Goal: Transaction & Acquisition: Purchase product/service

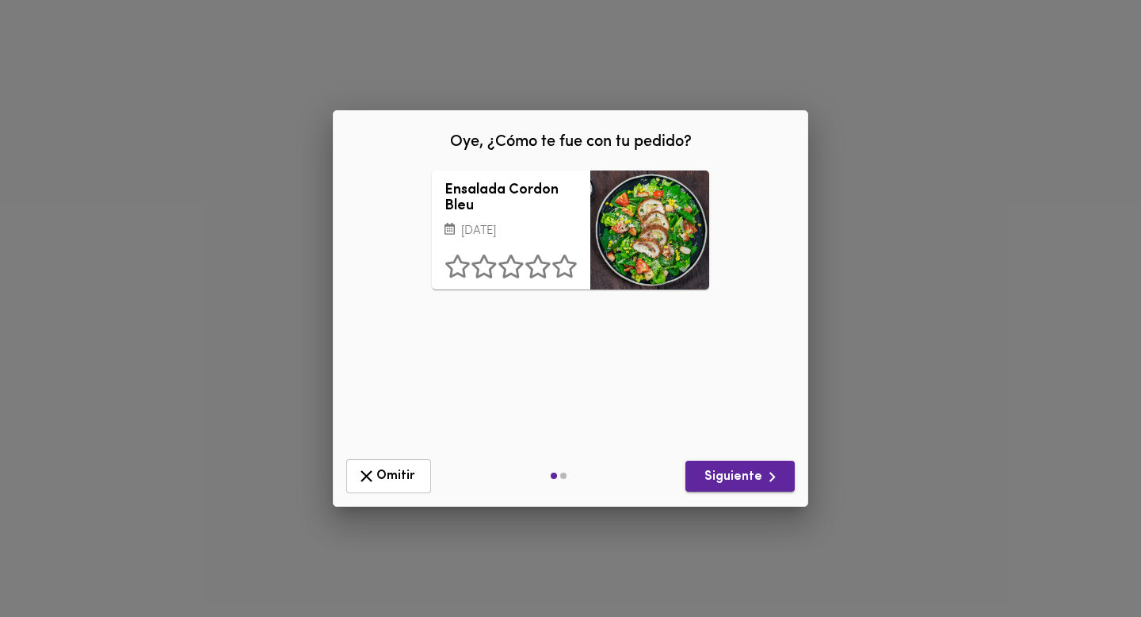
click at [741, 474] on span "Siguiente" at bounding box center [740, 477] width 84 height 20
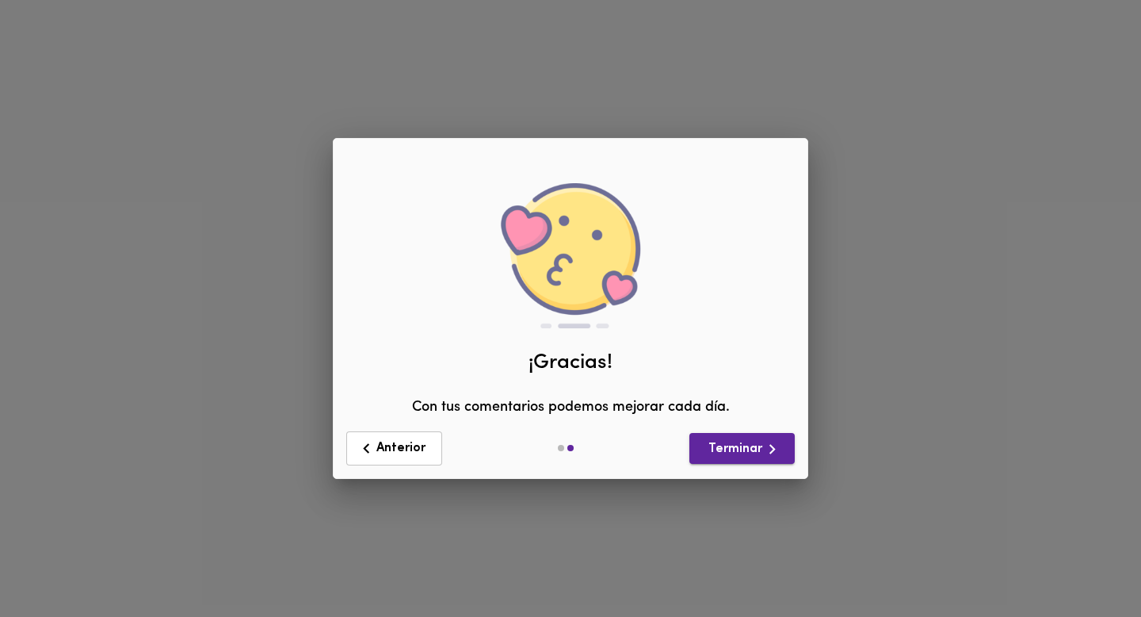
click at [725, 446] on span "Terminar" at bounding box center [742, 449] width 80 height 20
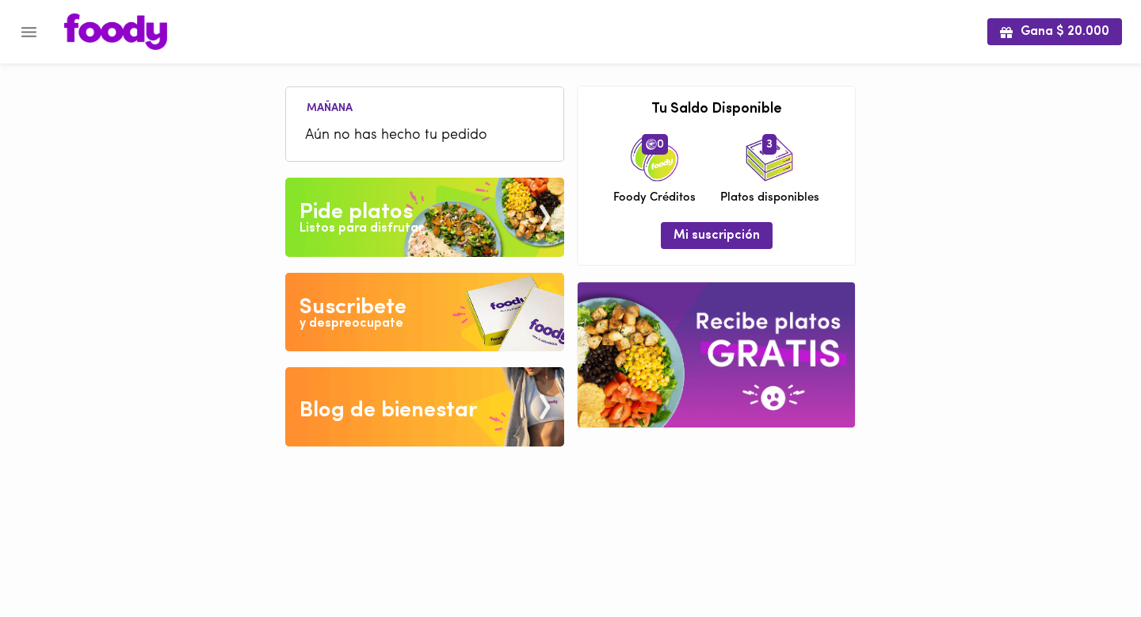
click at [408, 144] on span "Aún no has hecho tu pedido" at bounding box center [424, 135] width 239 height 21
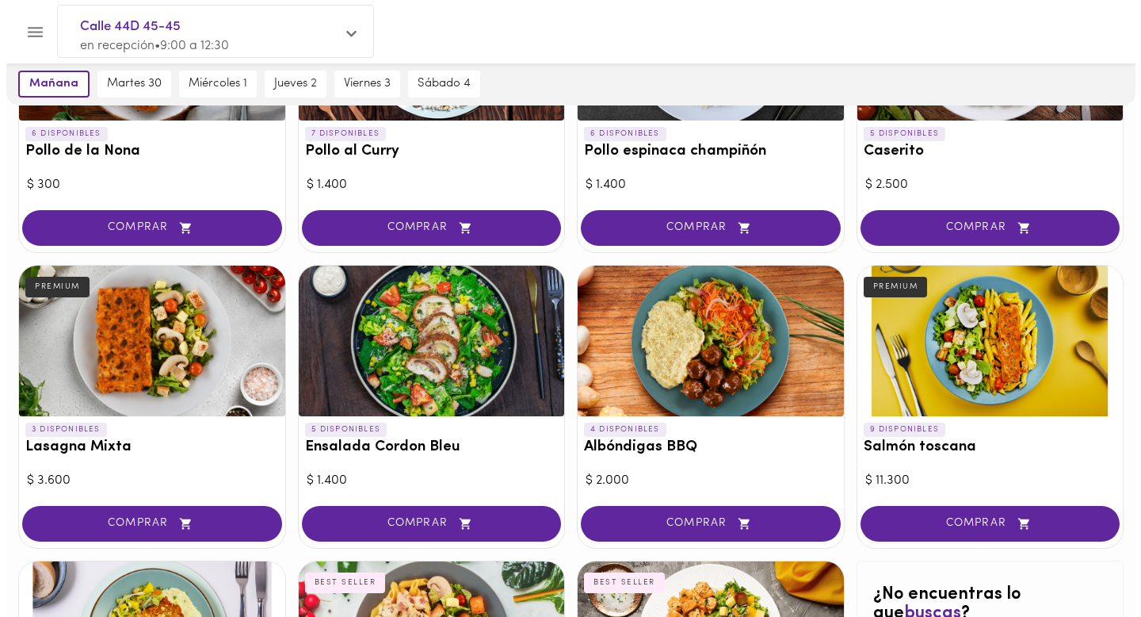
scroll to position [556, 0]
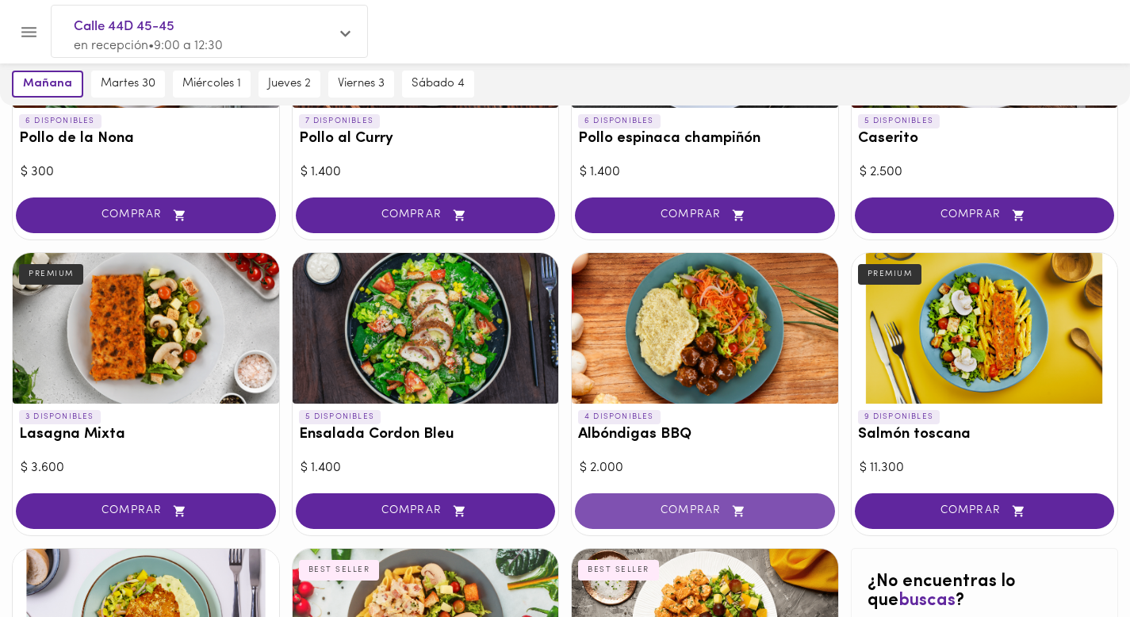
click at [713, 510] on span "COMPRAR" at bounding box center [704, 510] width 220 height 13
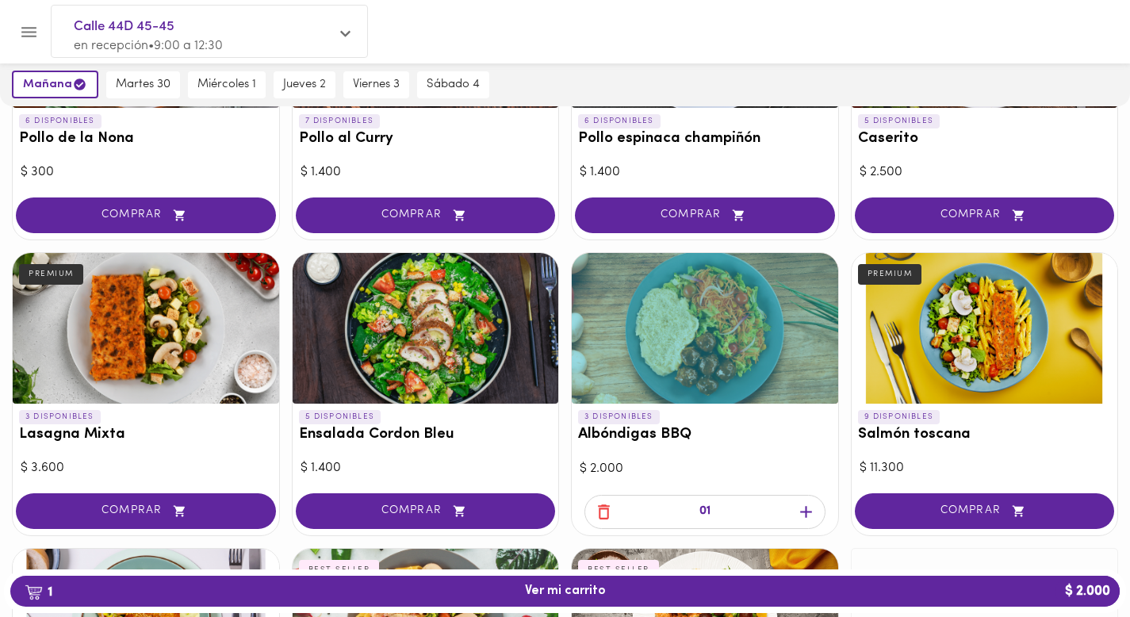
click at [809, 514] on icon "button" at bounding box center [806, 512] width 20 height 20
click at [496, 588] on span "2 Ver mi carrito $ 4.000" at bounding box center [565, 590] width 1084 height 15
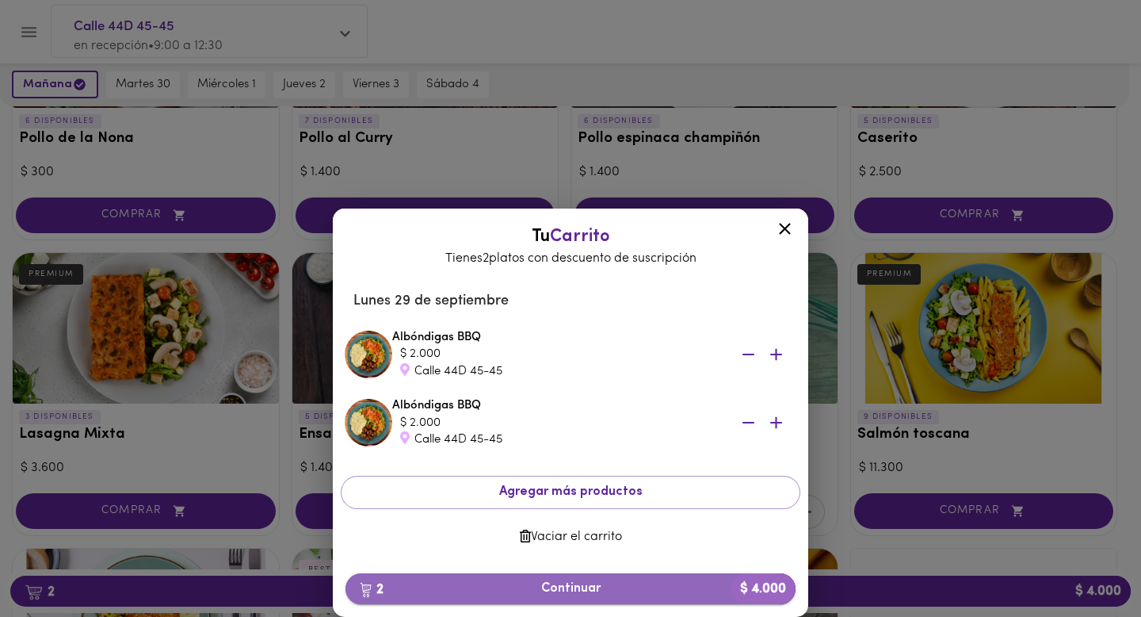
click at [557, 583] on span "2 Continuar $ 4.000" at bounding box center [570, 588] width 425 height 15
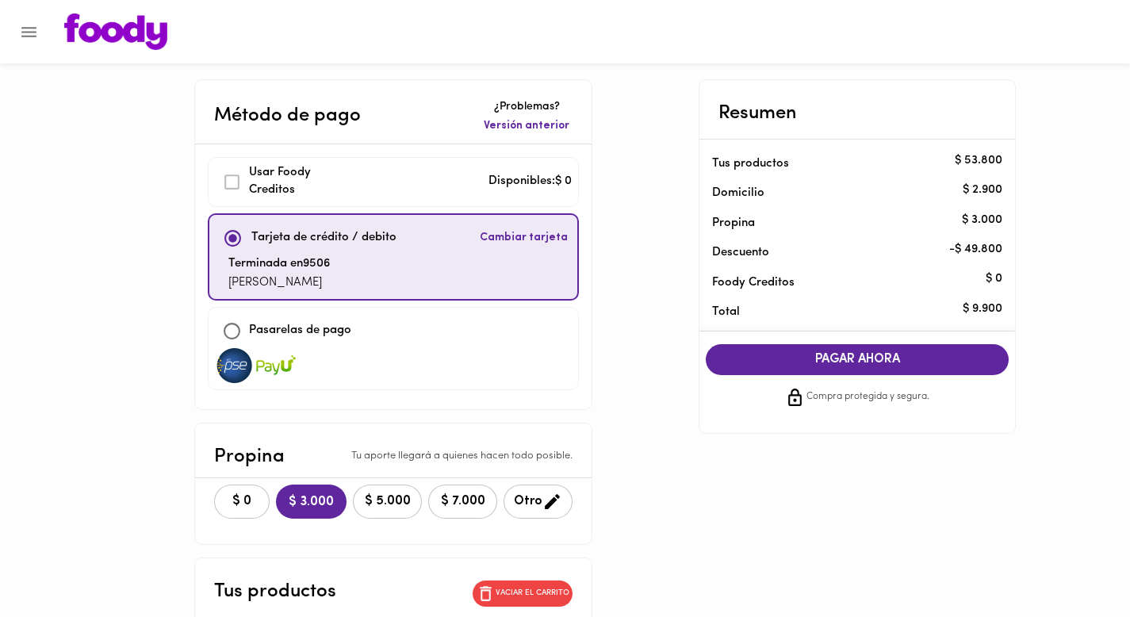
click at [786, 366] on span "PAGAR AHORA" at bounding box center [856, 359] width 271 height 15
